Goal: Find specific page/section: Find specific page/section

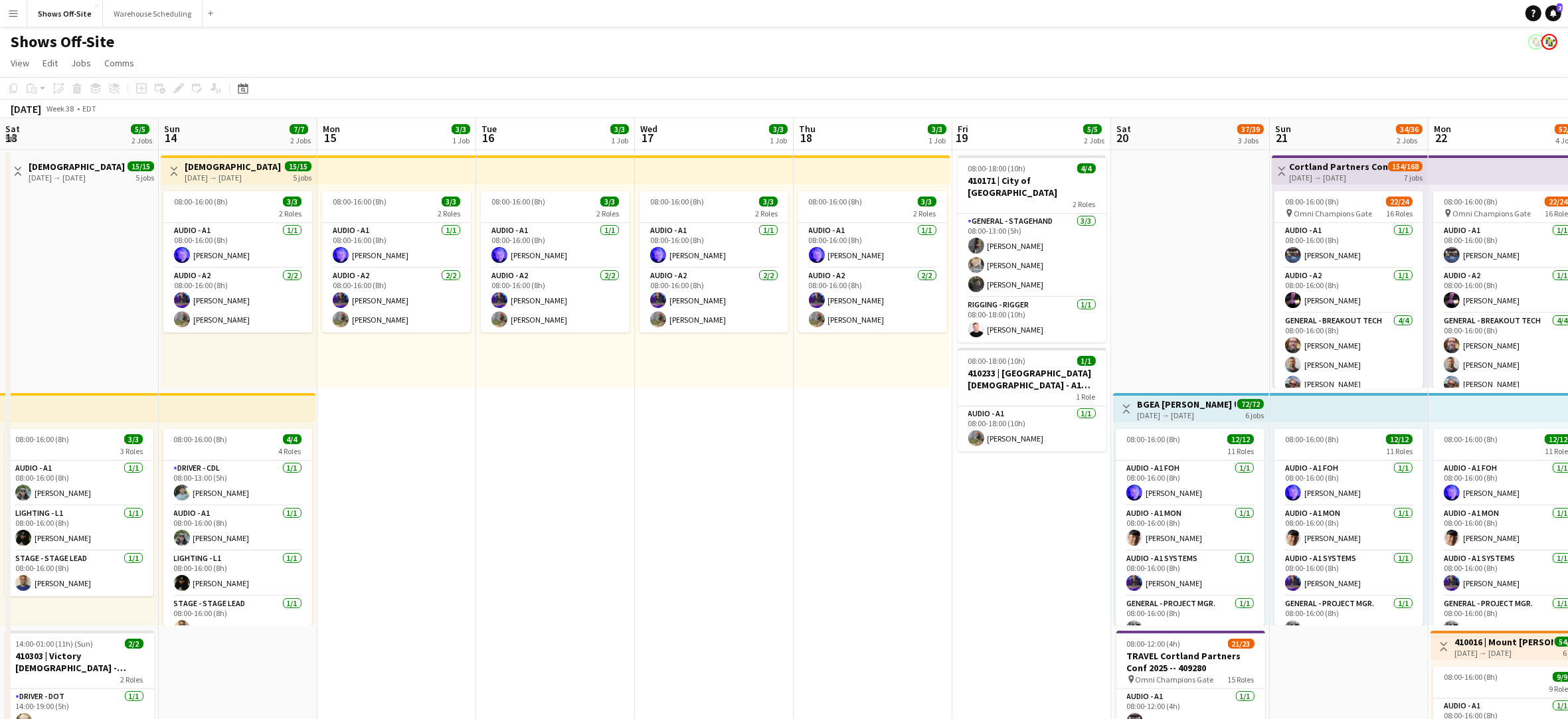
scroll to position [0, 498]
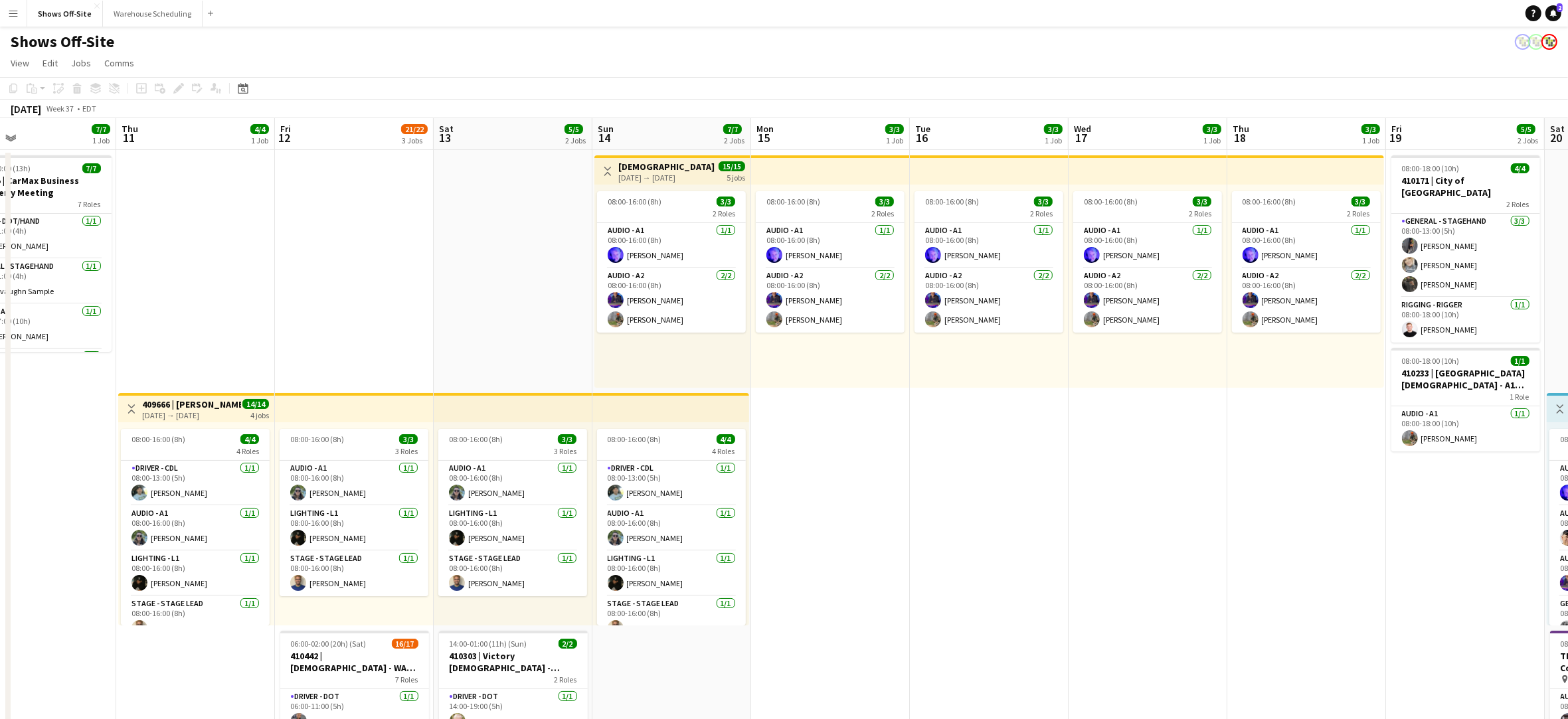
drag, startPoint x: 201, startPoint y: 547, endPoint x: 1134, endPoint y: 515, distance: 933.5
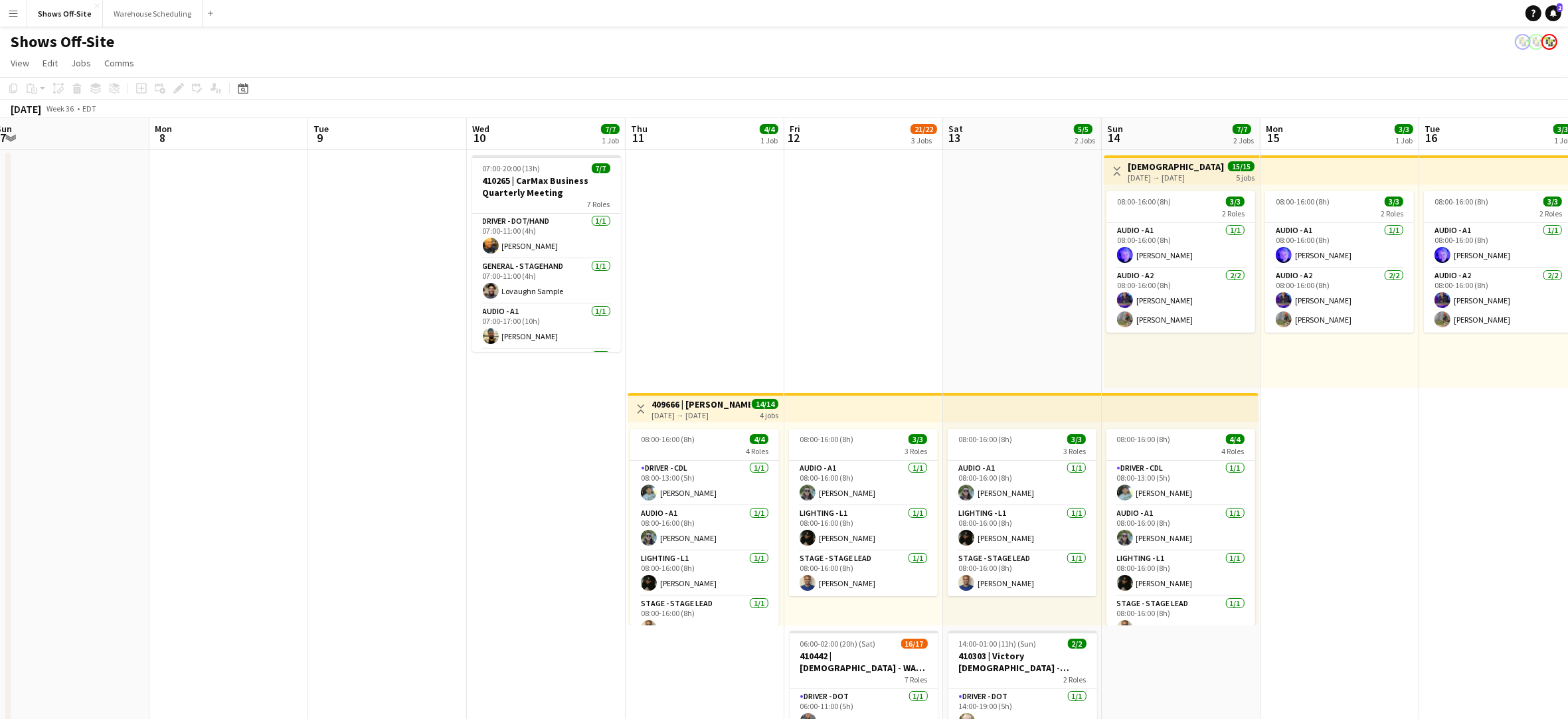
drag, startPoint x: 363, startPoint y: 248, endPoint x: 966, endPoint y: 291, distance: 604.5
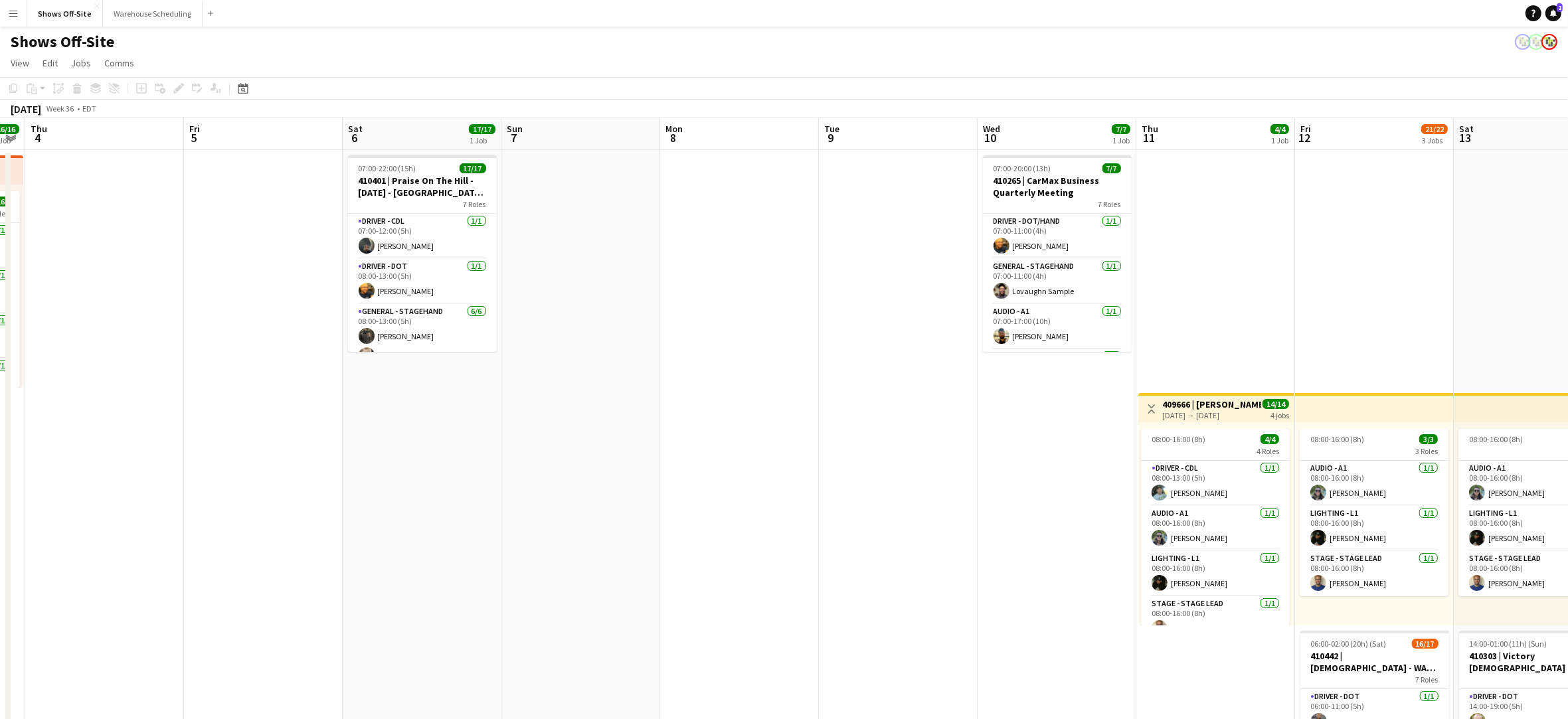
scroll to position [0, 424]
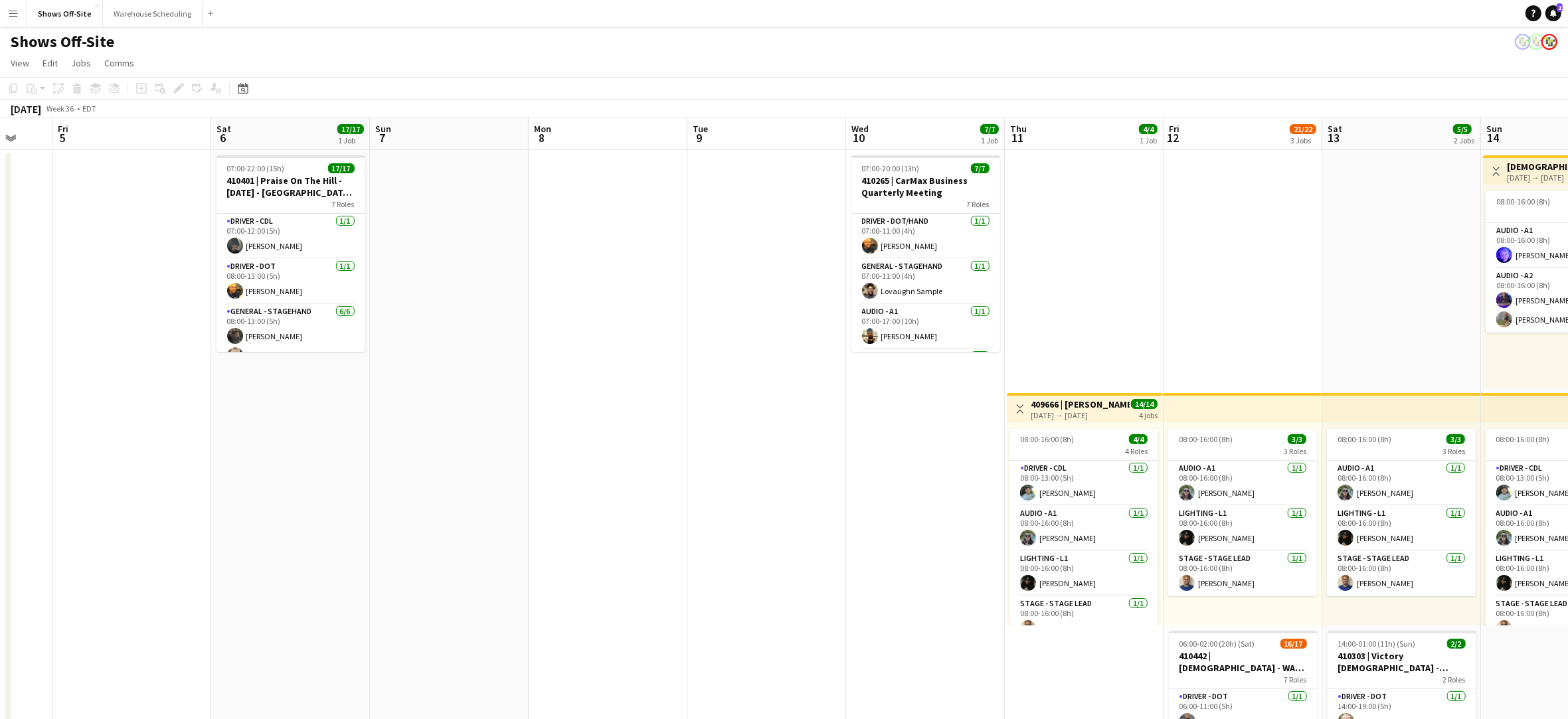
drag, startPoint x: 607, startPoint y: 439, endPoint x: 973, endPoint y: 458, distance: 366.5
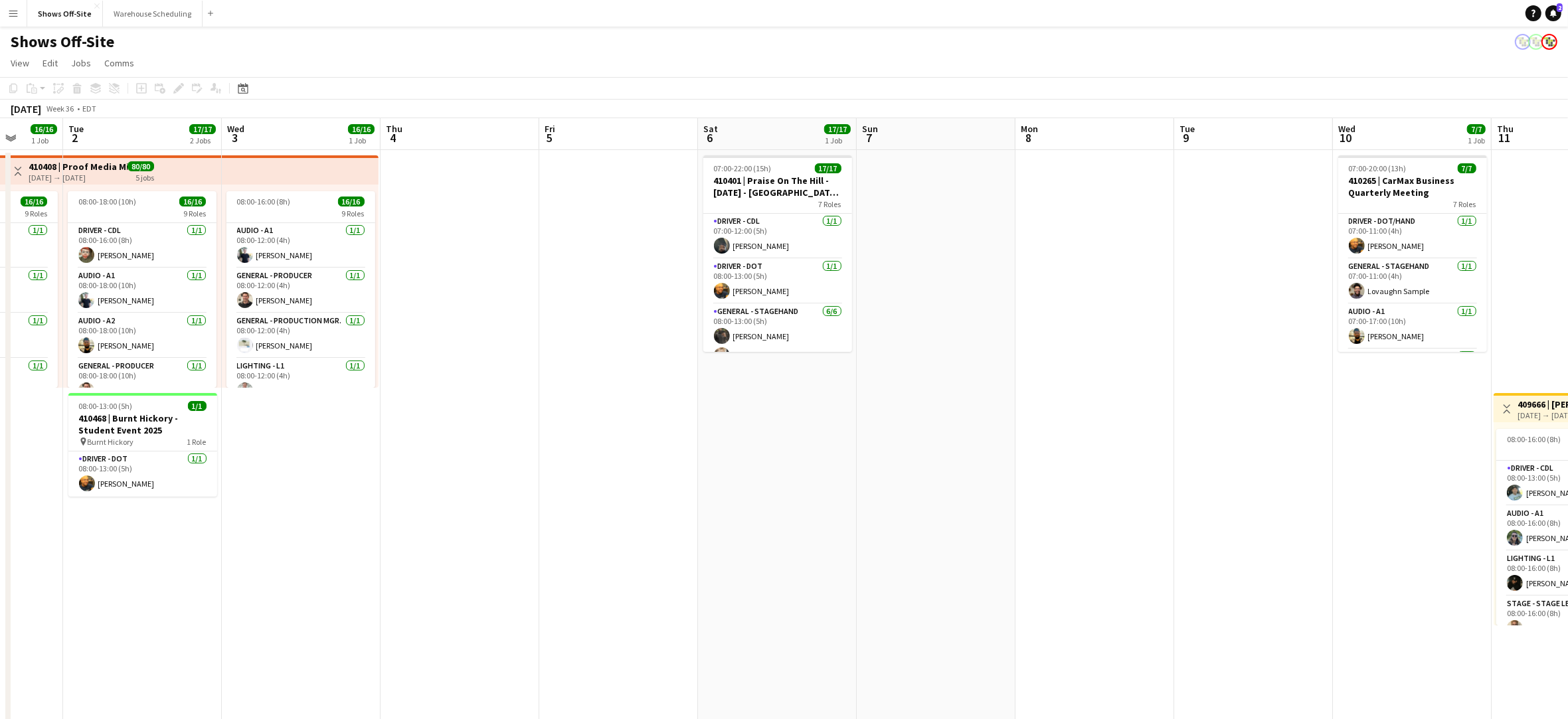
scroll to position [0, 414]
drag, startPoint x: 737, startPoint y: 465, endPoint x: 1019, endPoint y: 485, distance: 282.7
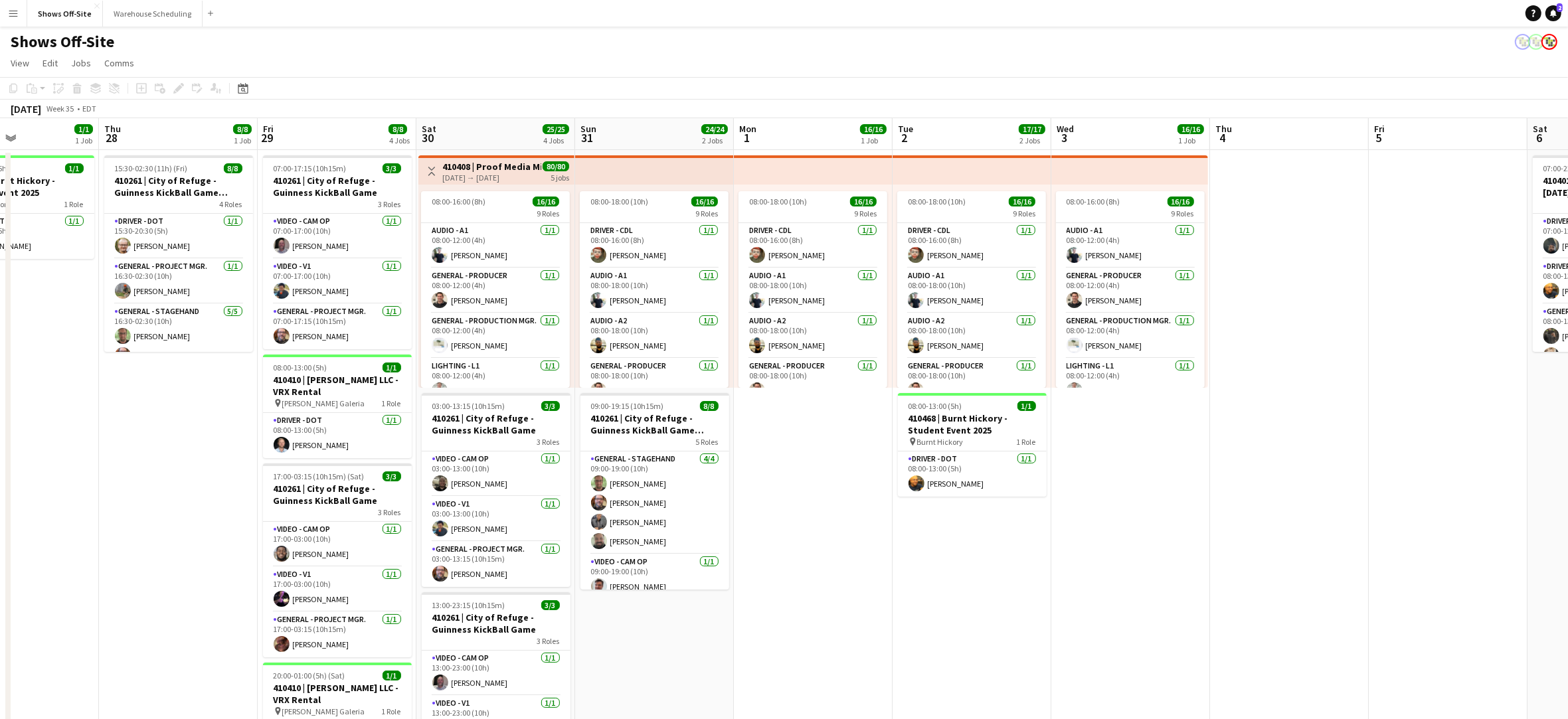
drag, startPoint x: 449, startPoint y: 565, endPoint x: 1277, endPoint y: 555, distance: 828.1
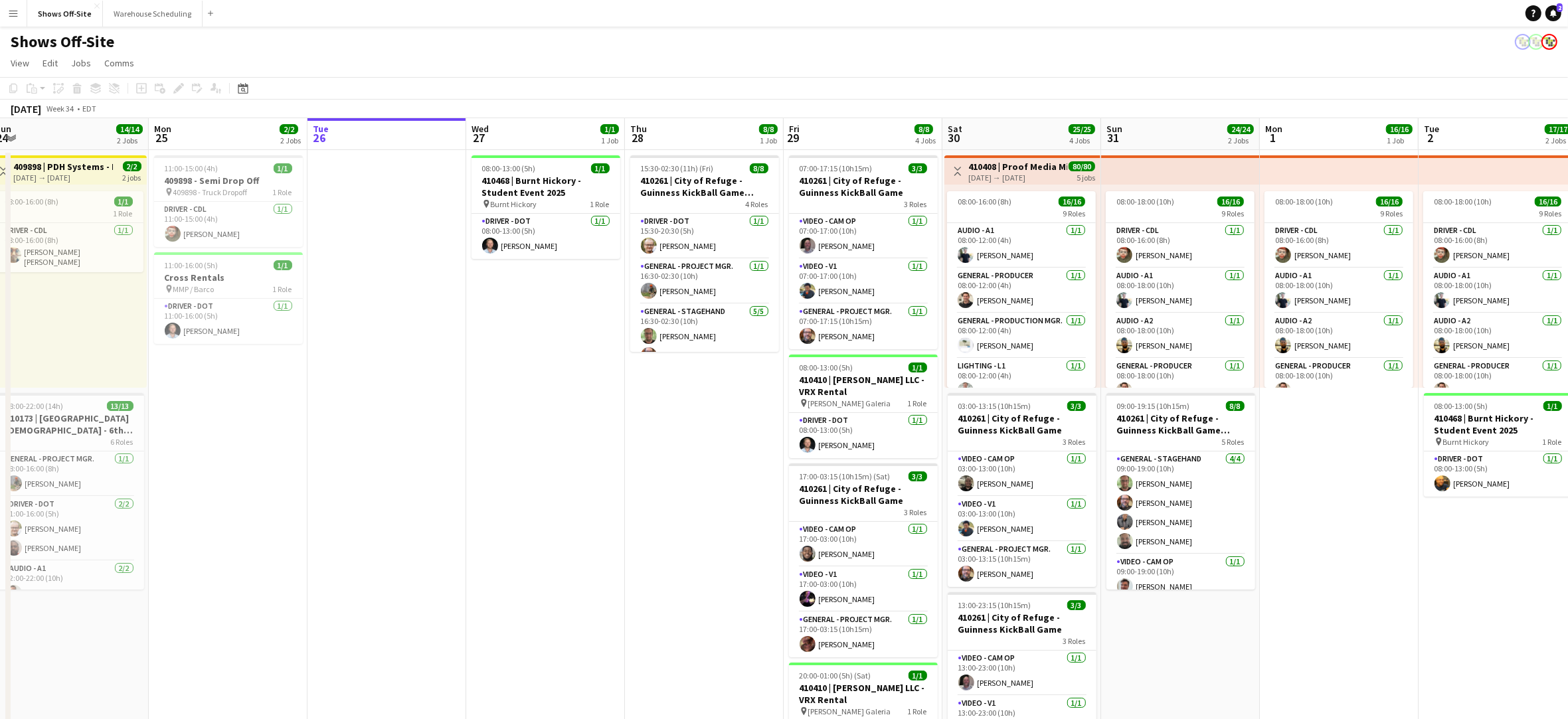
scroll to position [0, 330]
drag, startPoint x: 235, startPoint y: 578, endPoint x: 739, endPoint y: 604, distance: 504.7
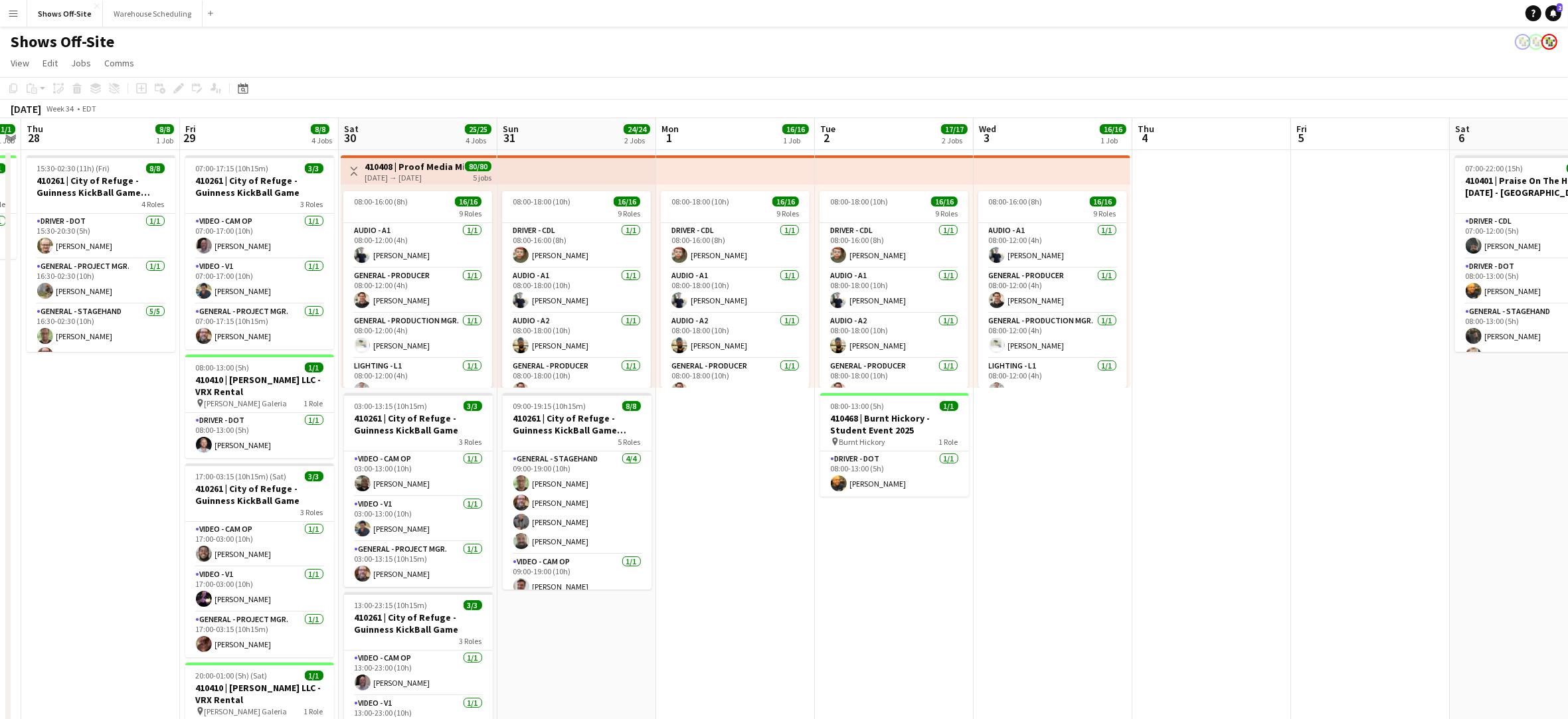
drag, startPoint x: 585, startPoint y: 440, endPoint x: -6, endPoint y: 423, distance: 591.2
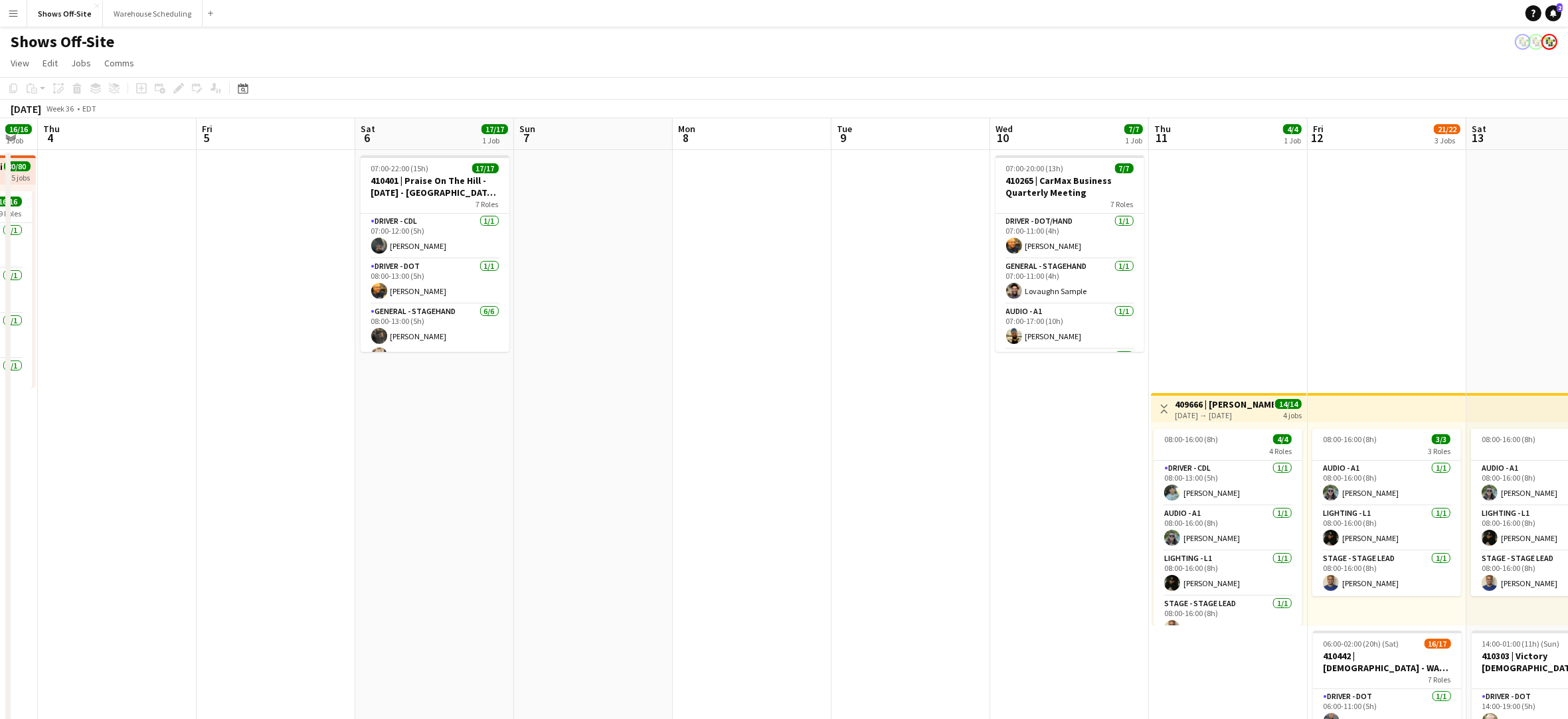
drag, startPoint x: 1241, startPoint y: 400, endPoint x: 272, endPoint y: 332, distance: 971.4
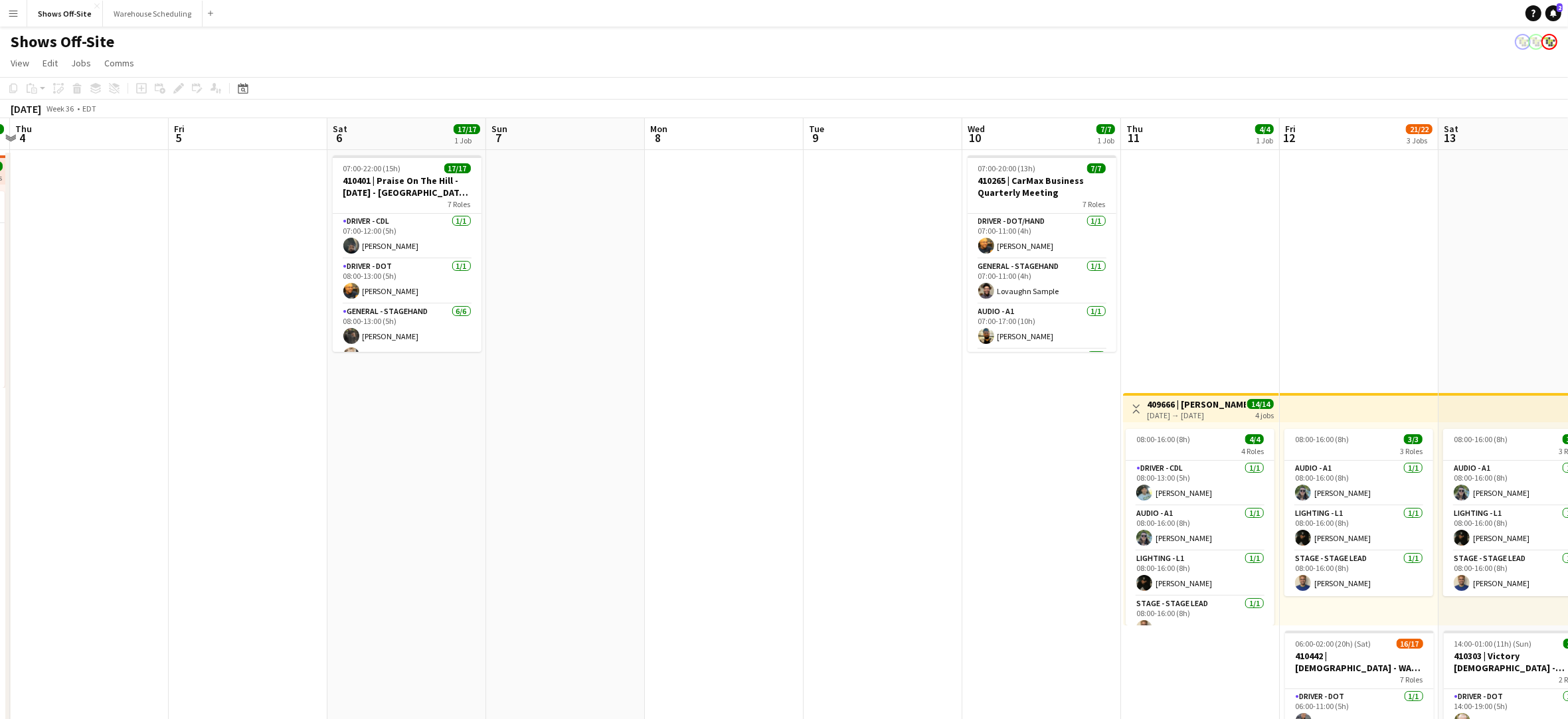
scroll to position [0, 468]
drag, startPoint x: 683, startPoint y: 369, endPoint x: 659, endPoint y: 367, distance: 24.1
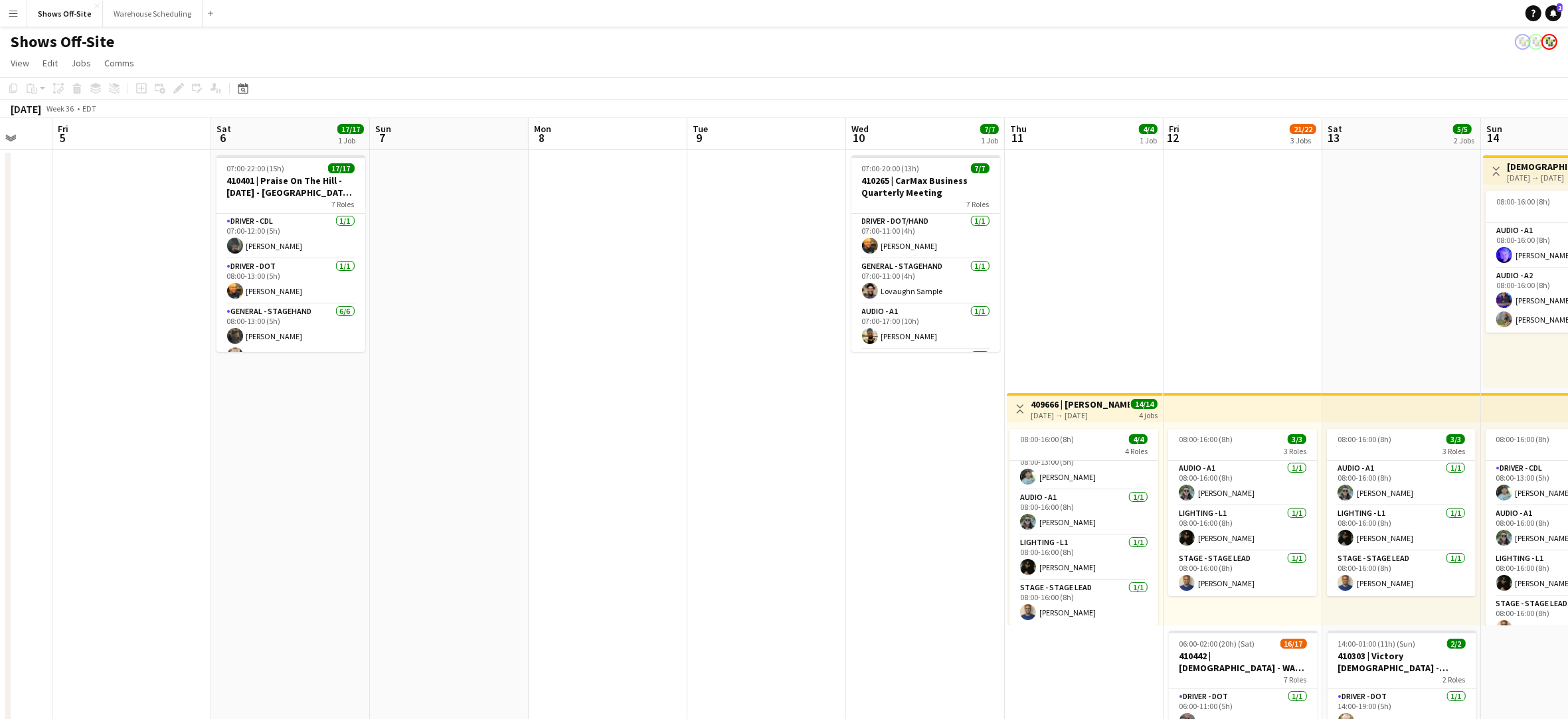
scroll to position [0, 482]
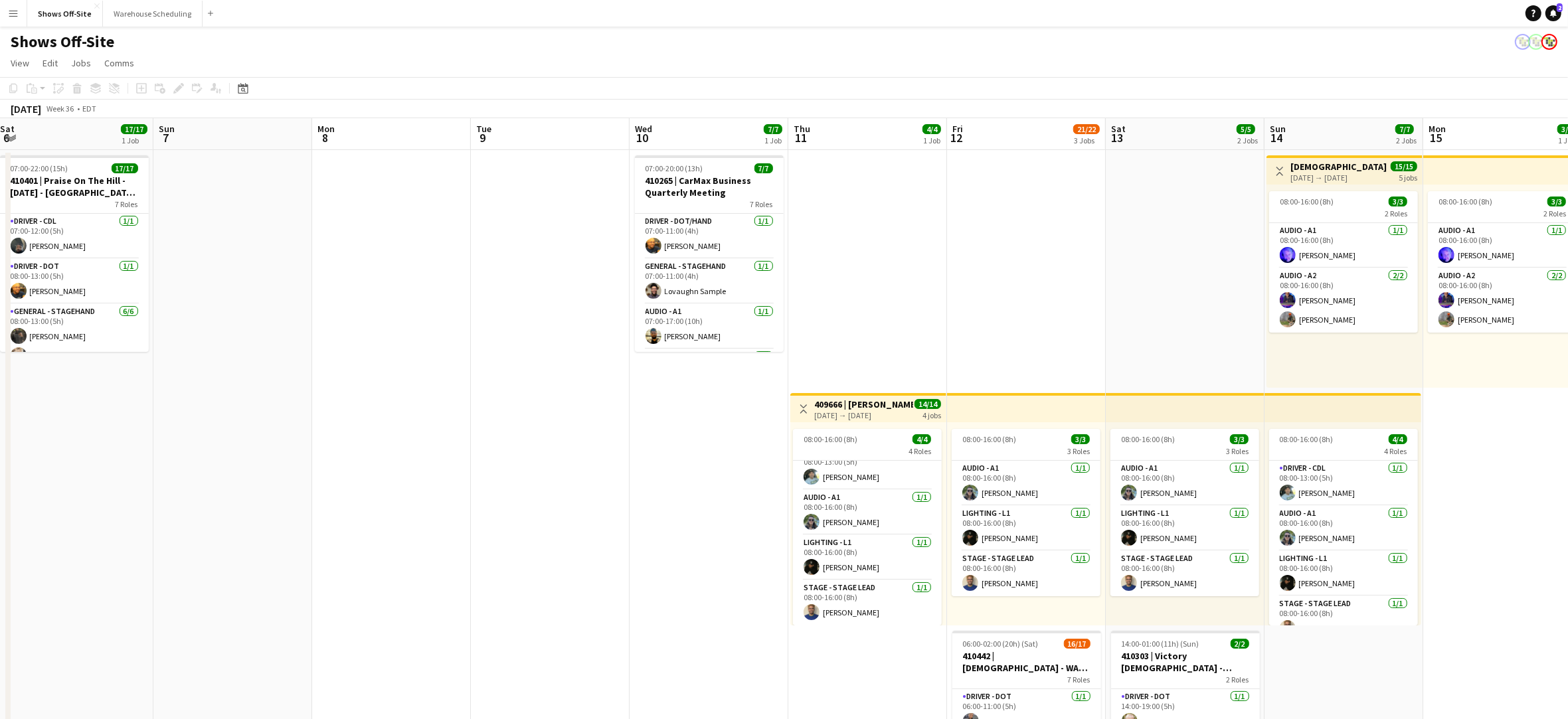
drag, startPoint x: 994, startPoint y: 490, endPoint x: 663, endPoint y: 466, distance: 331.9
